Goal: Task Accomplishment & Management: Manage account settings

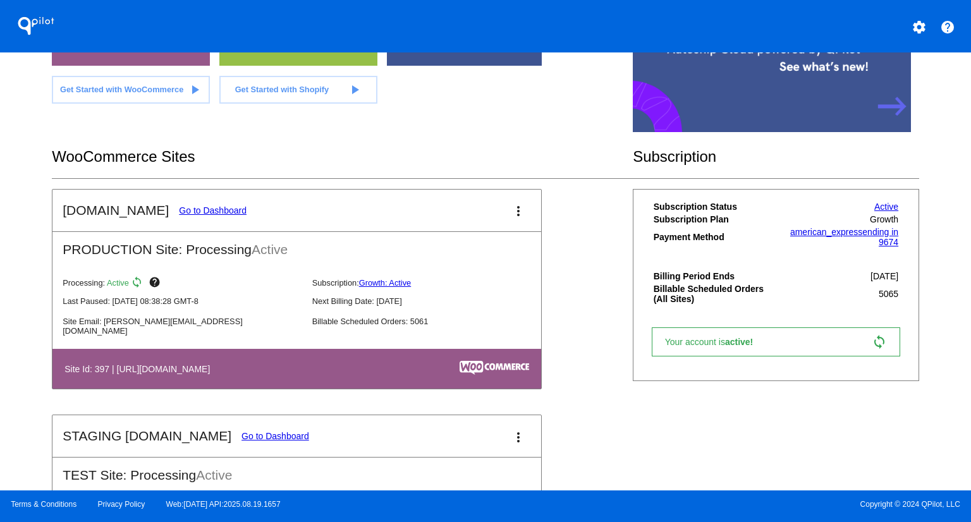
scroll to position [379, 0]
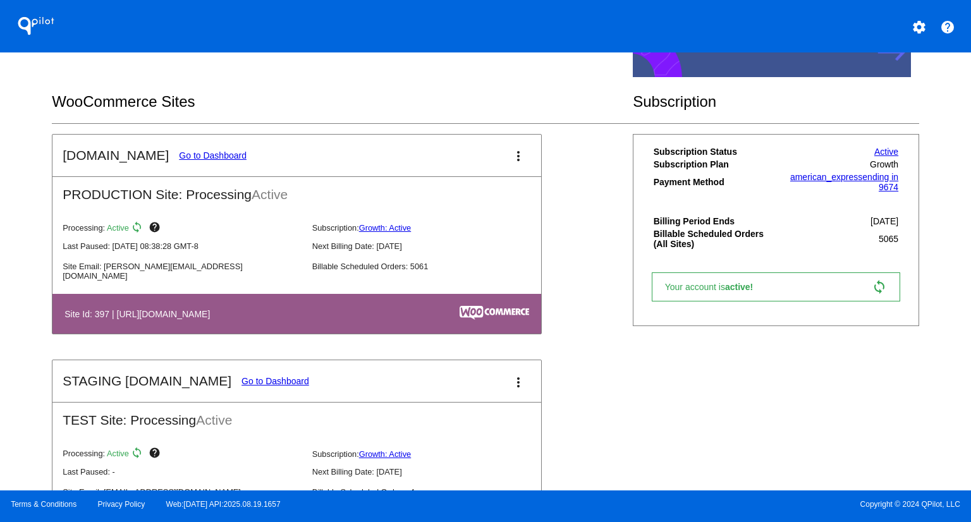
click at [180, 150] on link "Go to Dashboard" at bounding box center [213, 155] width 68 height 10
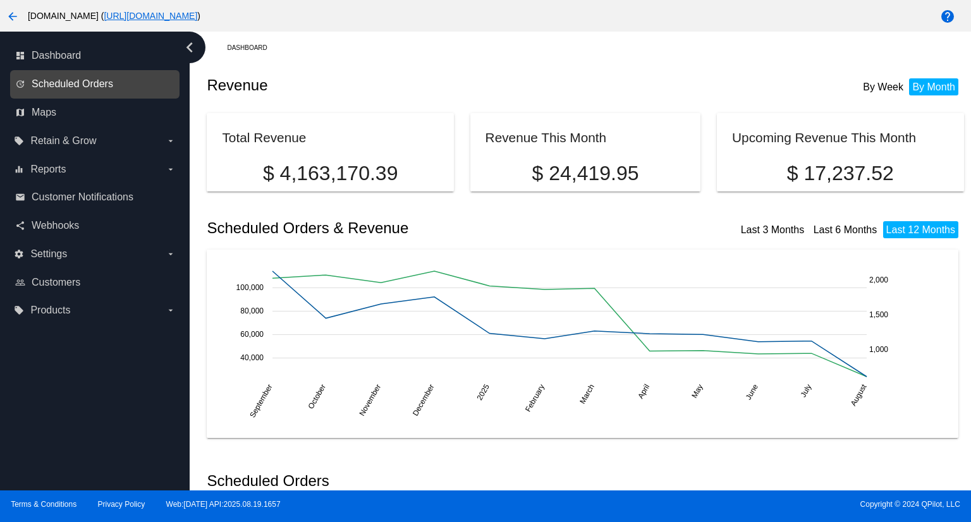
click at [70, 84] on span "Scheduled Orders" at bounding box center [73, 83] width 82 height 11
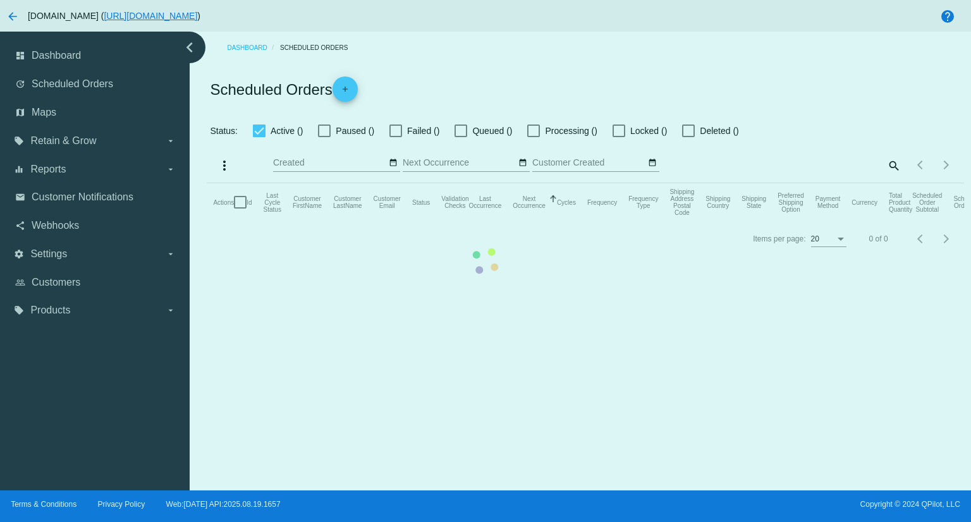
checkbox input "true"
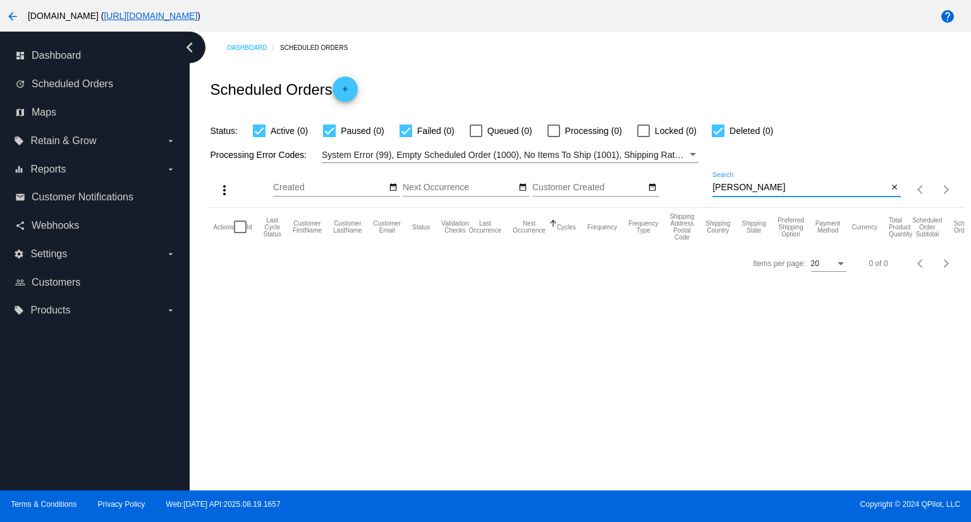
click at [809, 183] on input "[PERSON_NAME]" at bounding box center [800, 188] width 175 height 10
click at [809, 184] on input "[PERSON_NAME]" at bounding box center [800, 188] width 175 height 10
paste input "[EMAIL_ADDRESS][DOMAIN_NAME]"
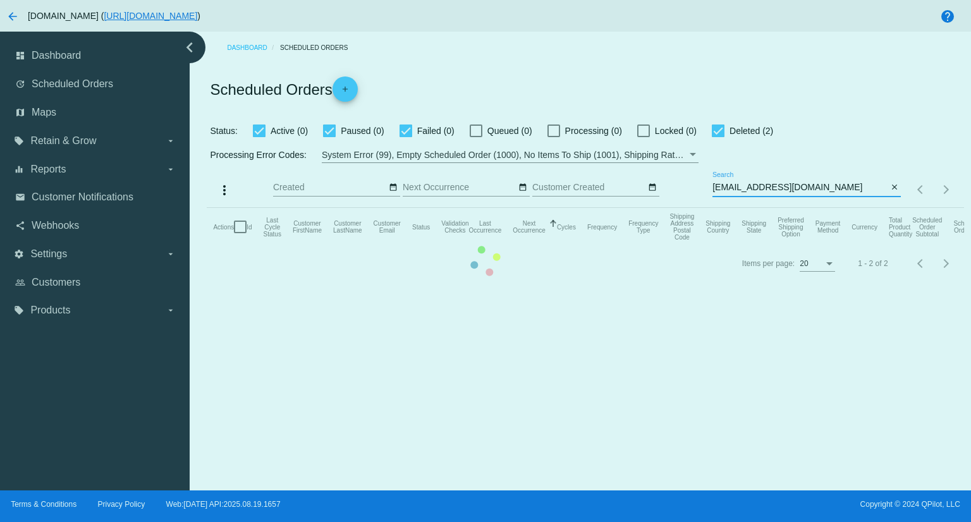
type input "[EMAIL_ADDRESS][DOMAIN_NAME]"
